Goal: Task Accomplishment & Management: Use online tool/utility

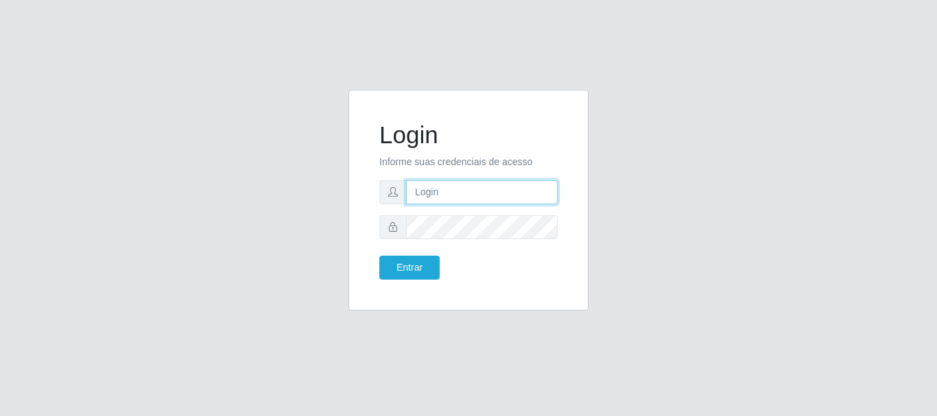
click at [477, 192] on input "text" at bounding box center [482, 192] width 152 height 24
drag, startPoint x: 507, startPoint y: 184, endPoint x: 342, endPoint y: 185, distance: 164.7
click at [347, 187] on div "Login Informe suas credenciais de acesso RITAIWOF@B5 Entrar" at bounding box center [468, 208] width 261 height 237
type input "ritaiwof@B5"
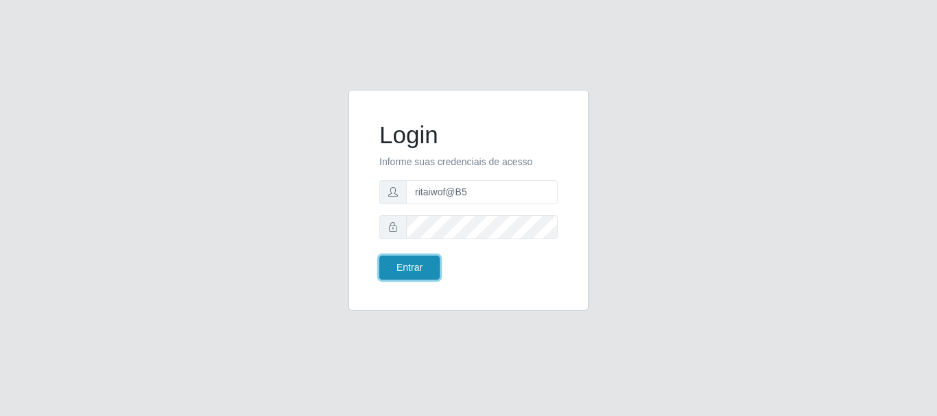
click at [437, 261] on button "Entrar" at bounding box center [409, 268] width 60 height 24
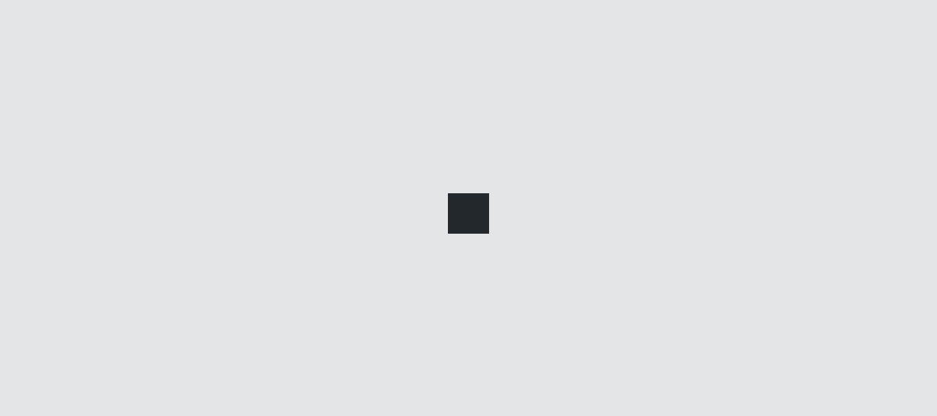
click at [425, 266] on div at bounding box center [468, 208] width 937 height 416
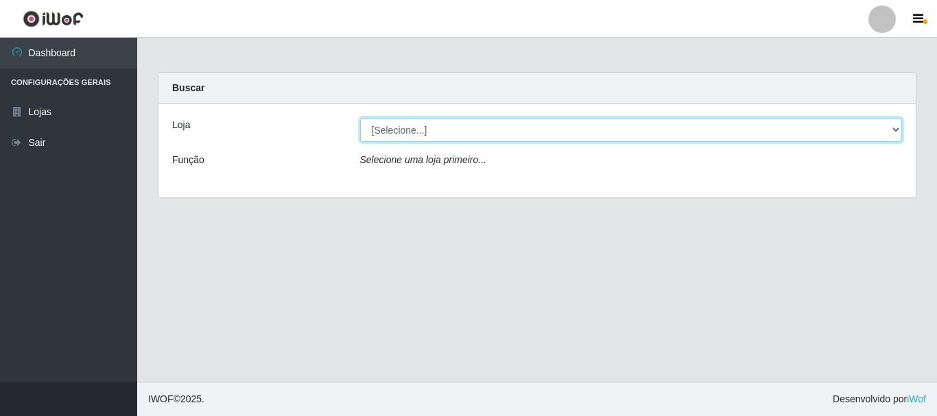
click at [474, 127] on select "[Selecione...] Bemais Supermercados - B5 Anatólia" at bounding box center [631, 130] width 543 height 24
select select "405"
click at [360, 118] on select "[Selecione...] Bemais Supermercados - B5 Anatólia" at bounding box center [631, 130] width 543 height 24
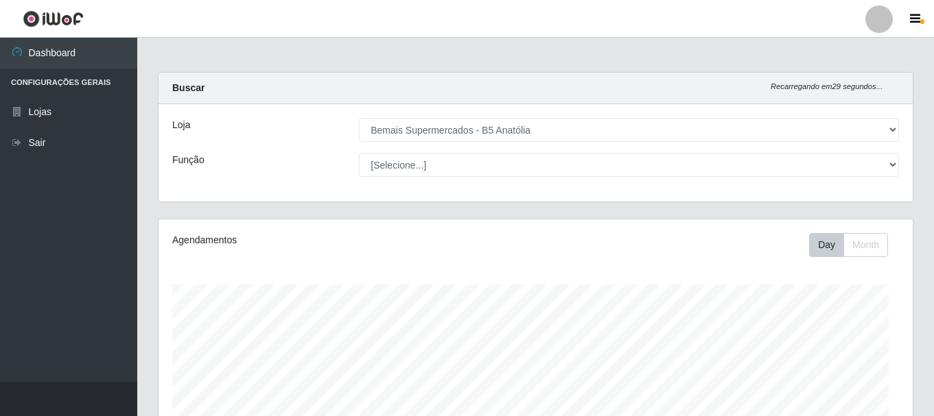
scroll to position [285, 754]
select select "82"
click at [359, 153] on select "[Selecione...] ASG ASG + ASG ++ Auxiliar de Estacionamento Auxiliar de Estacion…" at bounding box center [629, 165] width 540 height 24
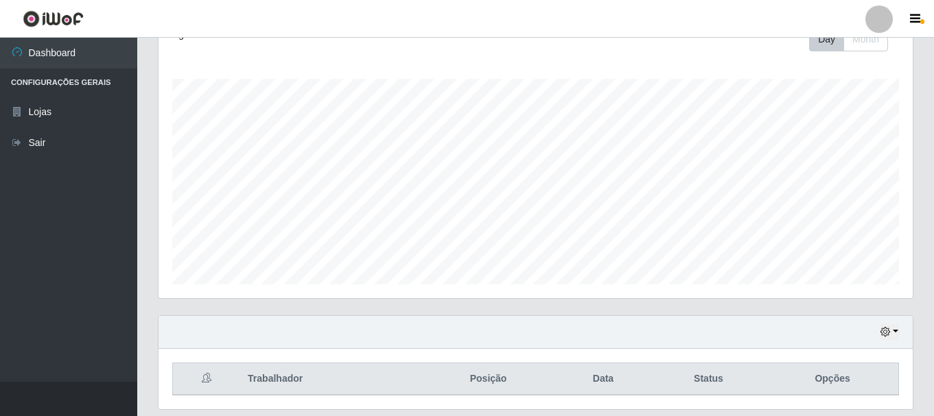
scroll to position [250, 0]
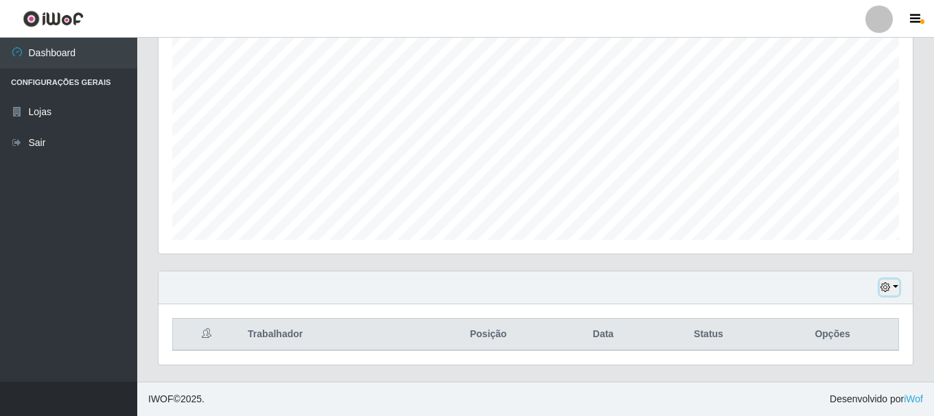
click at [895, 285] on button "button" at bounding box center [889, 288] width 19 height 16
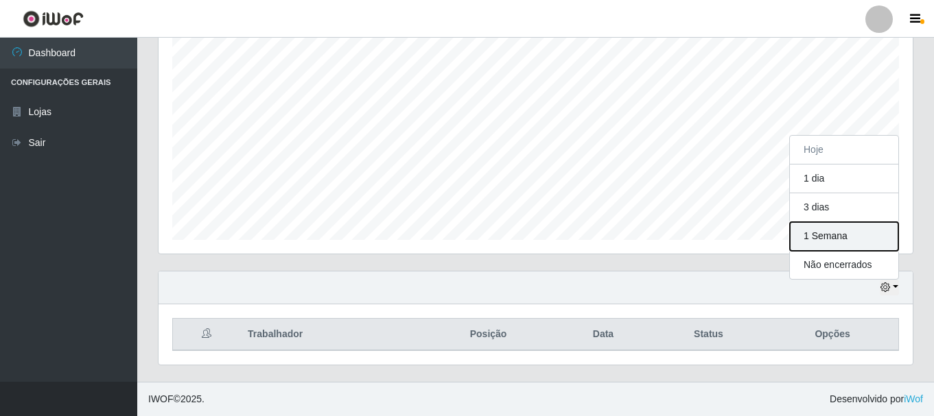
click at [866, 240] on button "1 Semana" at bounding box center [844, 236] width 108 height 29
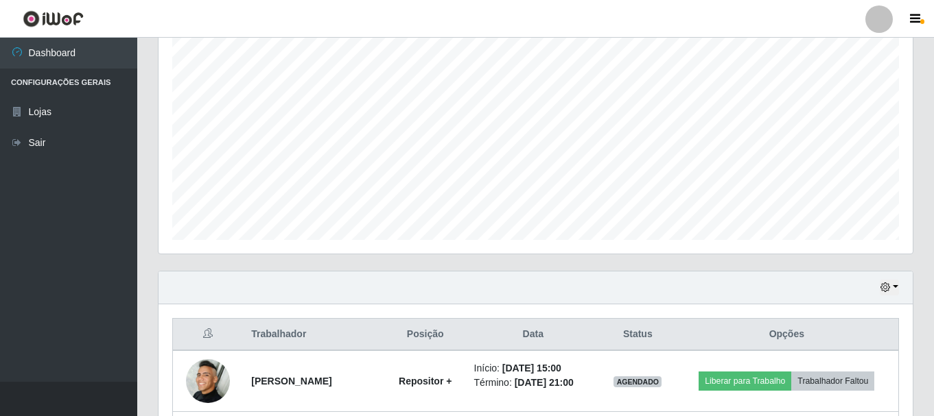
drag, startPoint x: 905, startPoint y: 289, endPoint x: 897, endPoint y: 287, distance: 8.5
click at [900, 289] on div "Hoje 1 dia 3 dias 1 Semana Não encerrados" at bounding box center [535, 288] width 754 height 33
click at [895, 287] on button "button" at bounding box center [889, 288] width 19 height 16
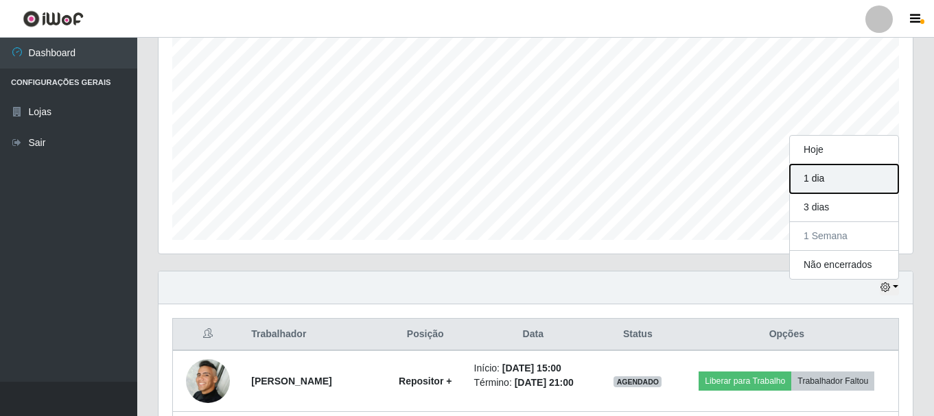
click at [845, 183] on button "1 dia" at bounding box center [844, 179] width 108 height 29
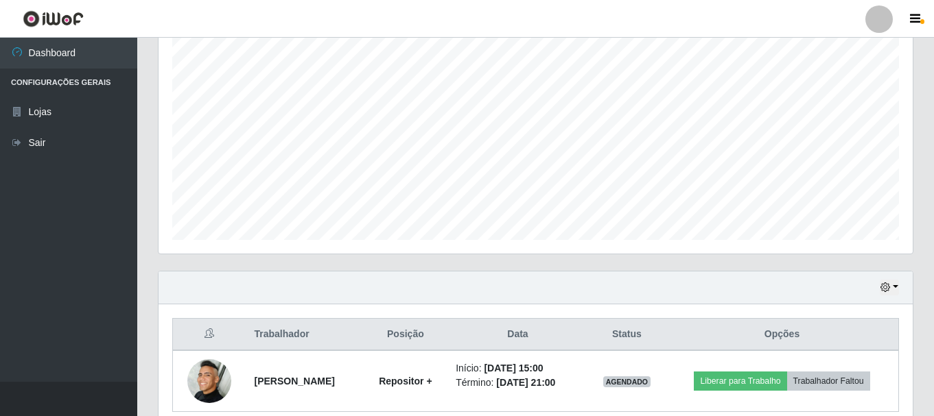
scroll to position [312, 0]
